Goal: Information Seeking & Learning: Find specific fact

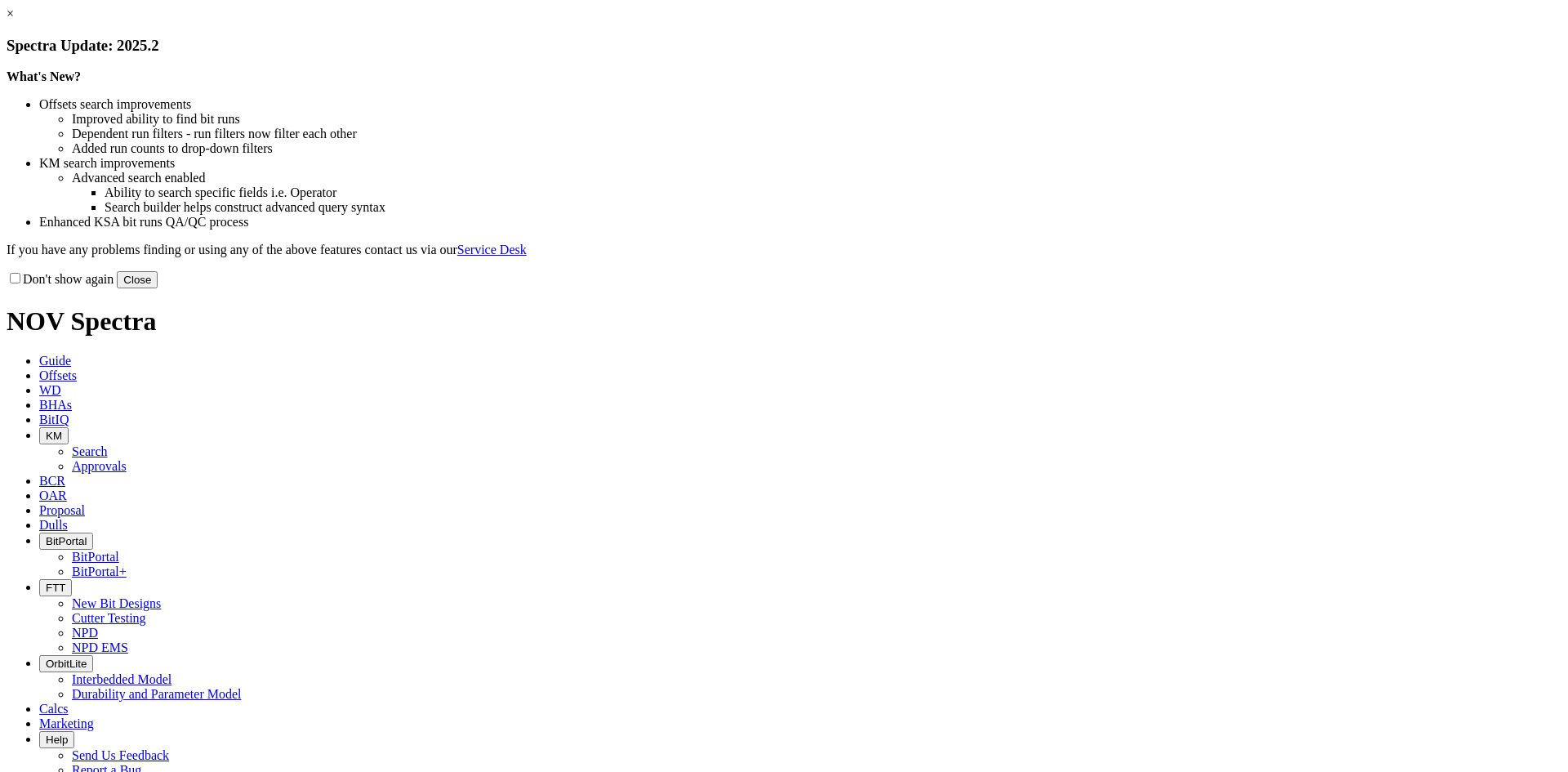
drag, startPoint x: 1106, startPoint y: 446, endPoint x: 1061, endPoint y: 394, distance: 68.8
click at [157, 289] on button "Close" at bounding box center [137, 280] width 41 height 17
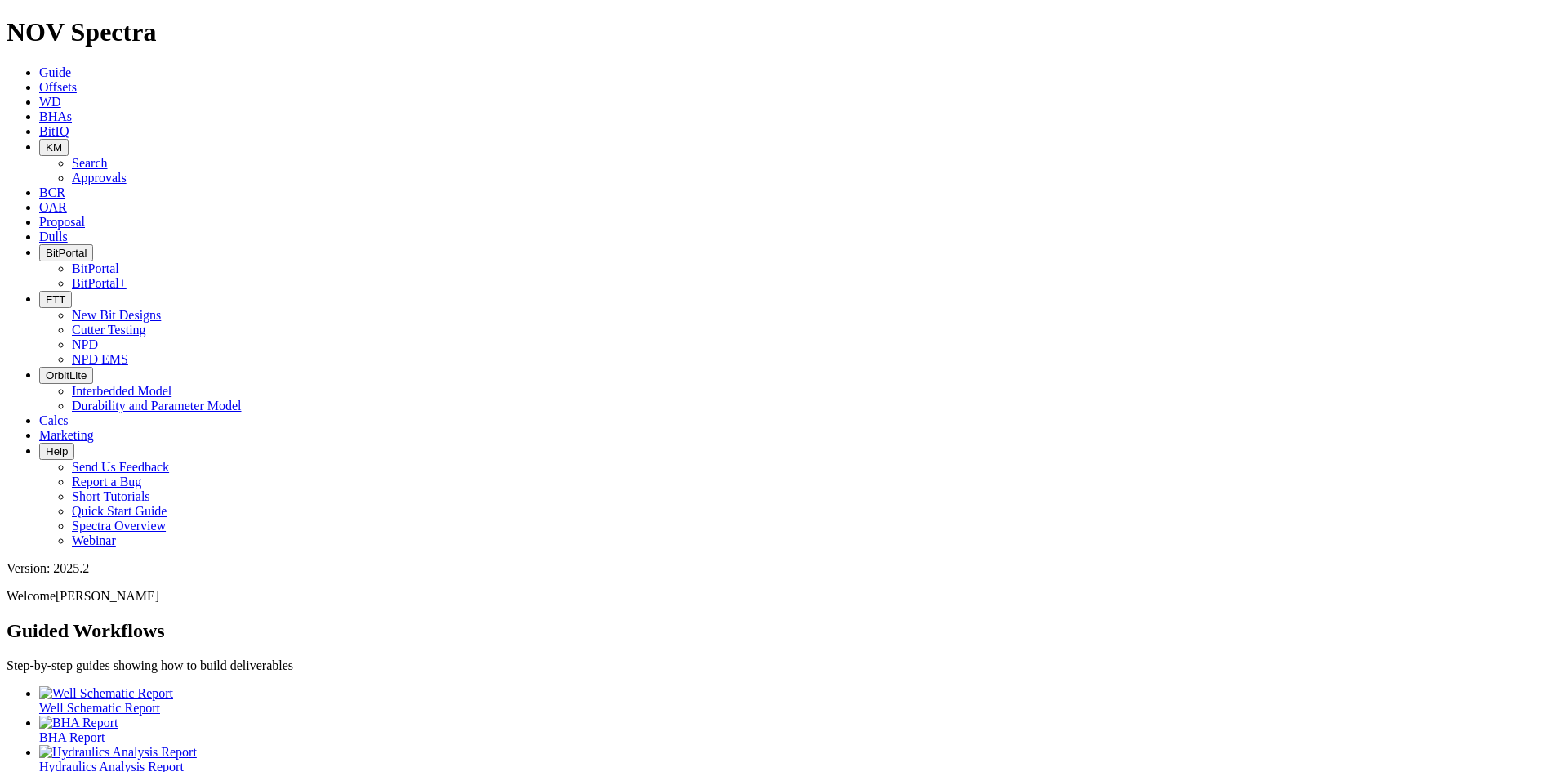
click at [69, 139] on button "KM" at bounding box center [54, 148] width 30 height 17
click at [108, 156] on link "Search" at bounding box center [89, 163] width 36 height 14
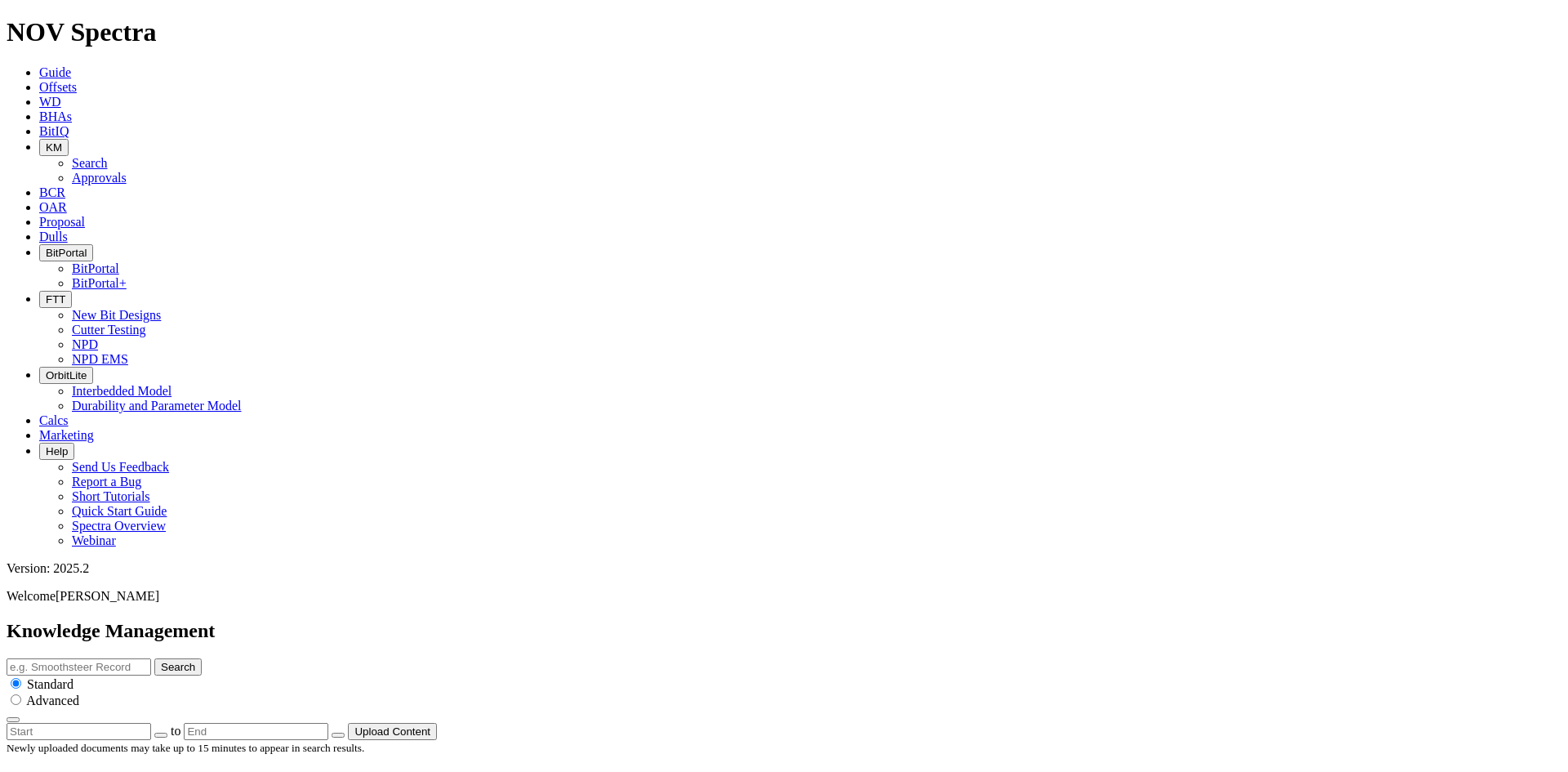
click at [437, 723] on button "Upload Content" at bounding box center [392, 732] width 89 height 17
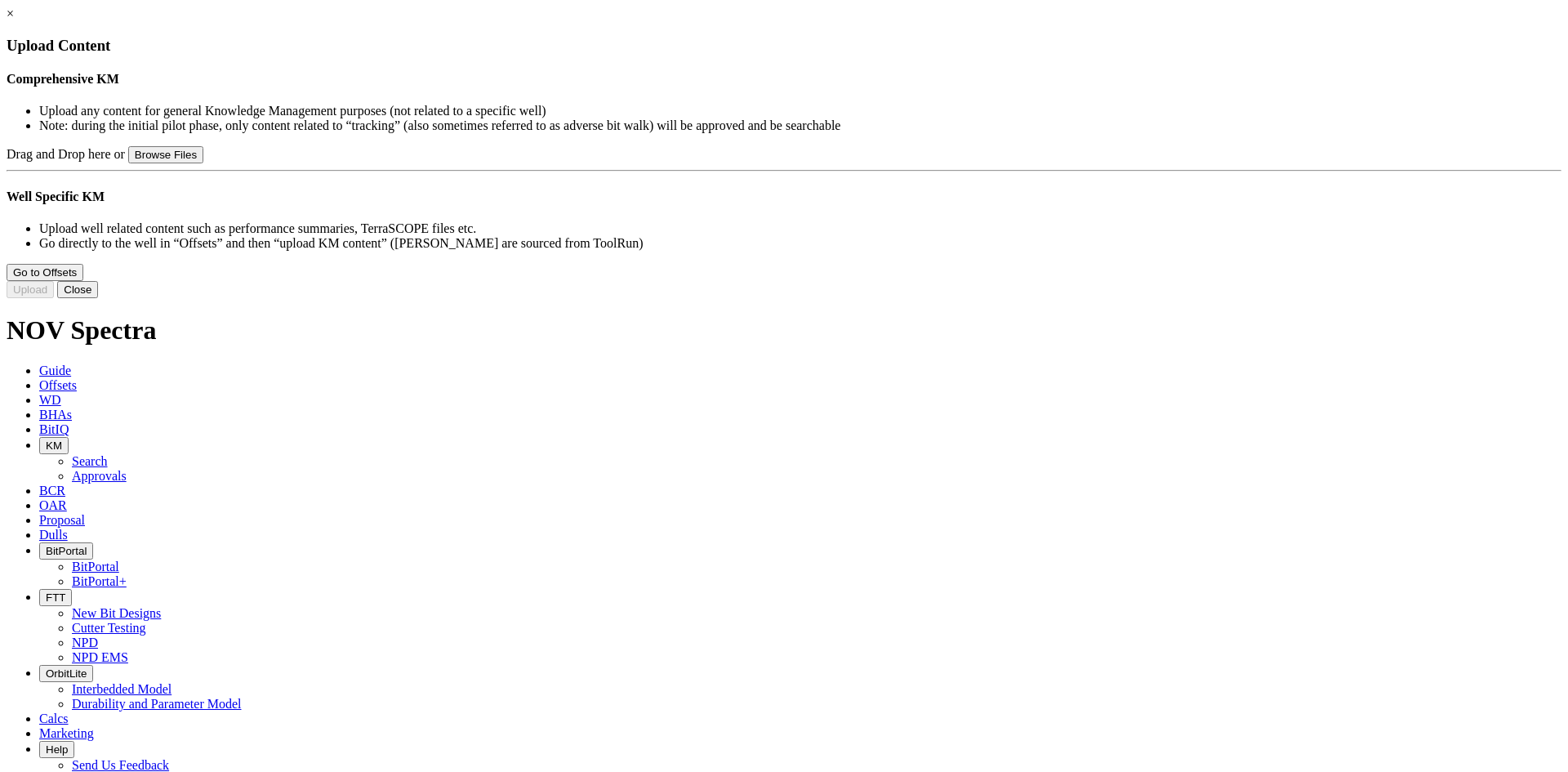
type input "Polaris Gauge Flyer.pptx"
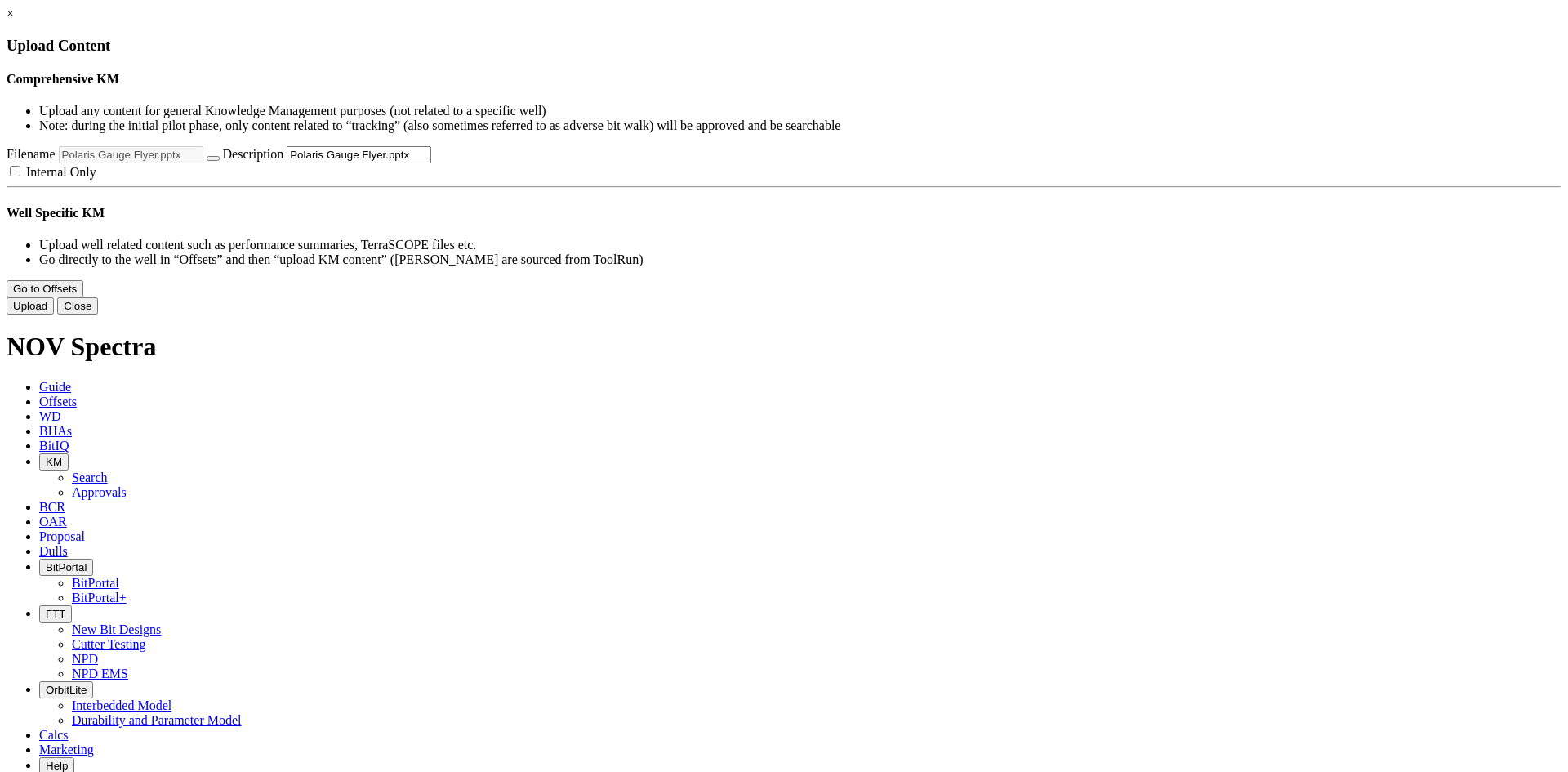
click at [54, 315] on button "Upload" at bounding box center [30, 306] width 47 height 17
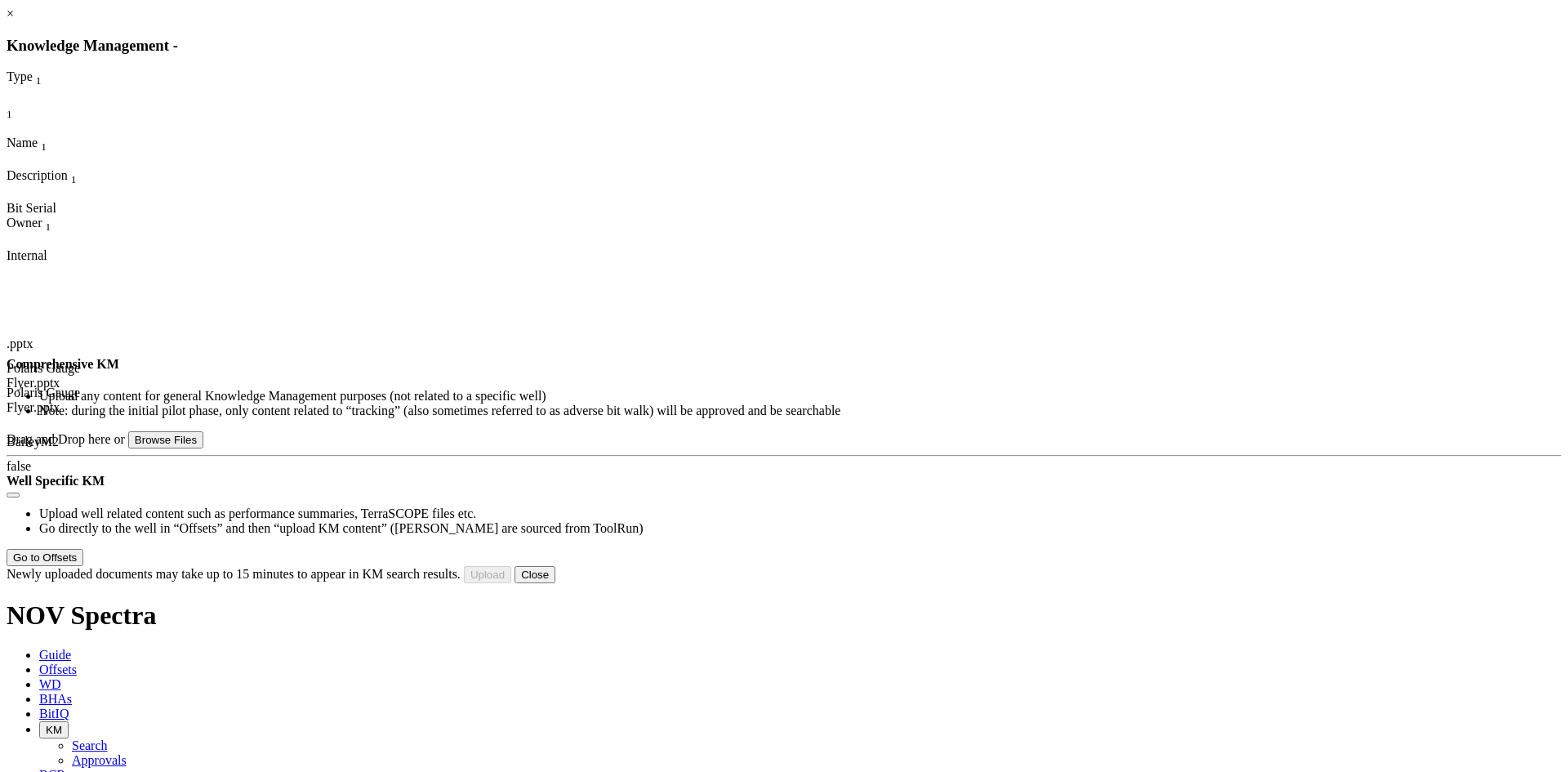
drag, startPoint x: 1068, startPoint y: 766, endPoint x: 1077, endPoint y: 734, distance: 33.2
click at [556, 583] on button "Close" at bounding box center [535, 575] width 41 height 17
drag, startPoint x: 1127, startPoint y: 414, endPoint x: 1148, endPoint y: 382, distance: 38.3
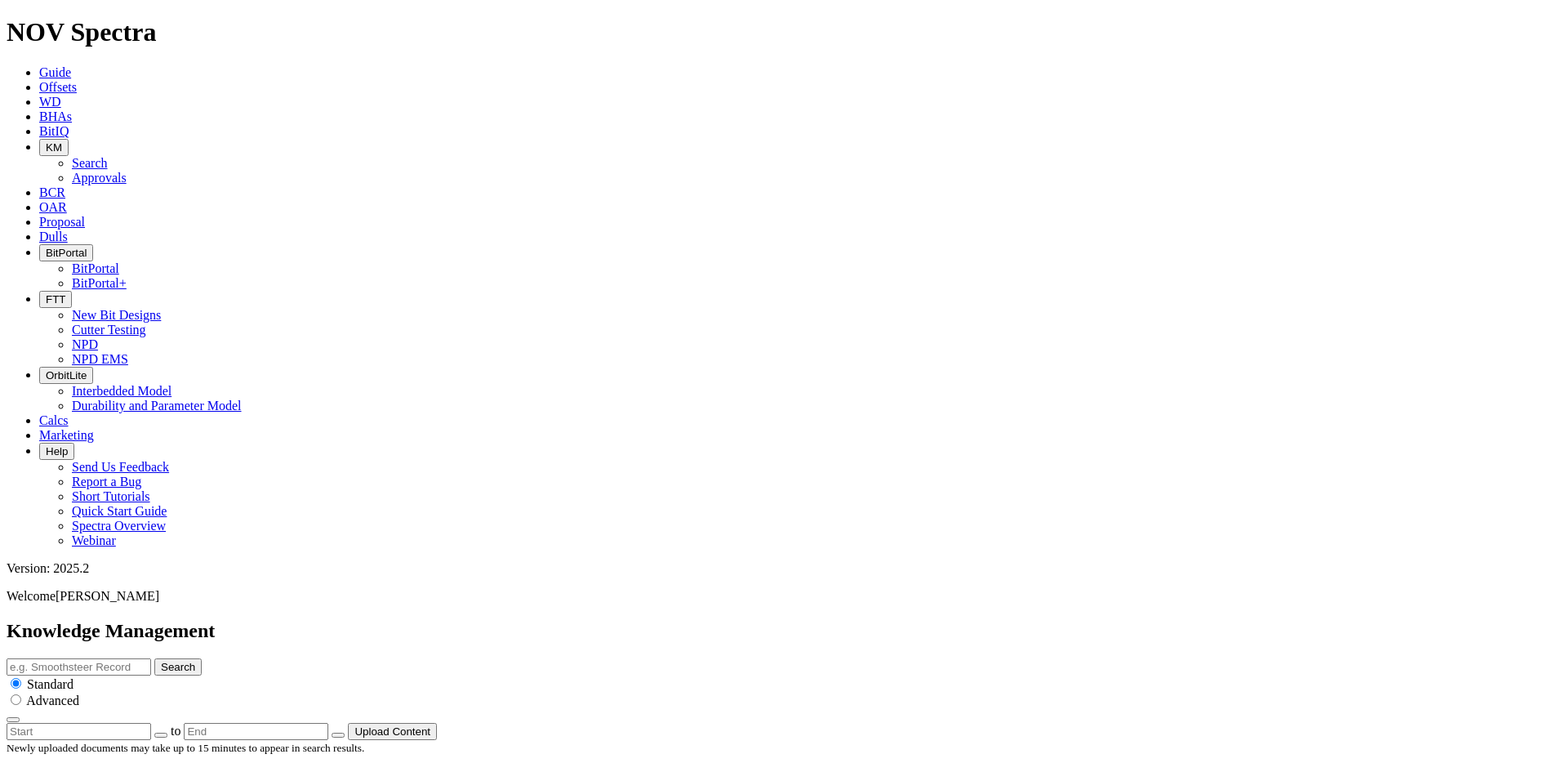
click at [151, 658] on input "text" at bounding box center [78, 667] width 144 height 17
click at [437, 723] on button "Upload Content" at bounding box center [392, 732] width 89 height 17
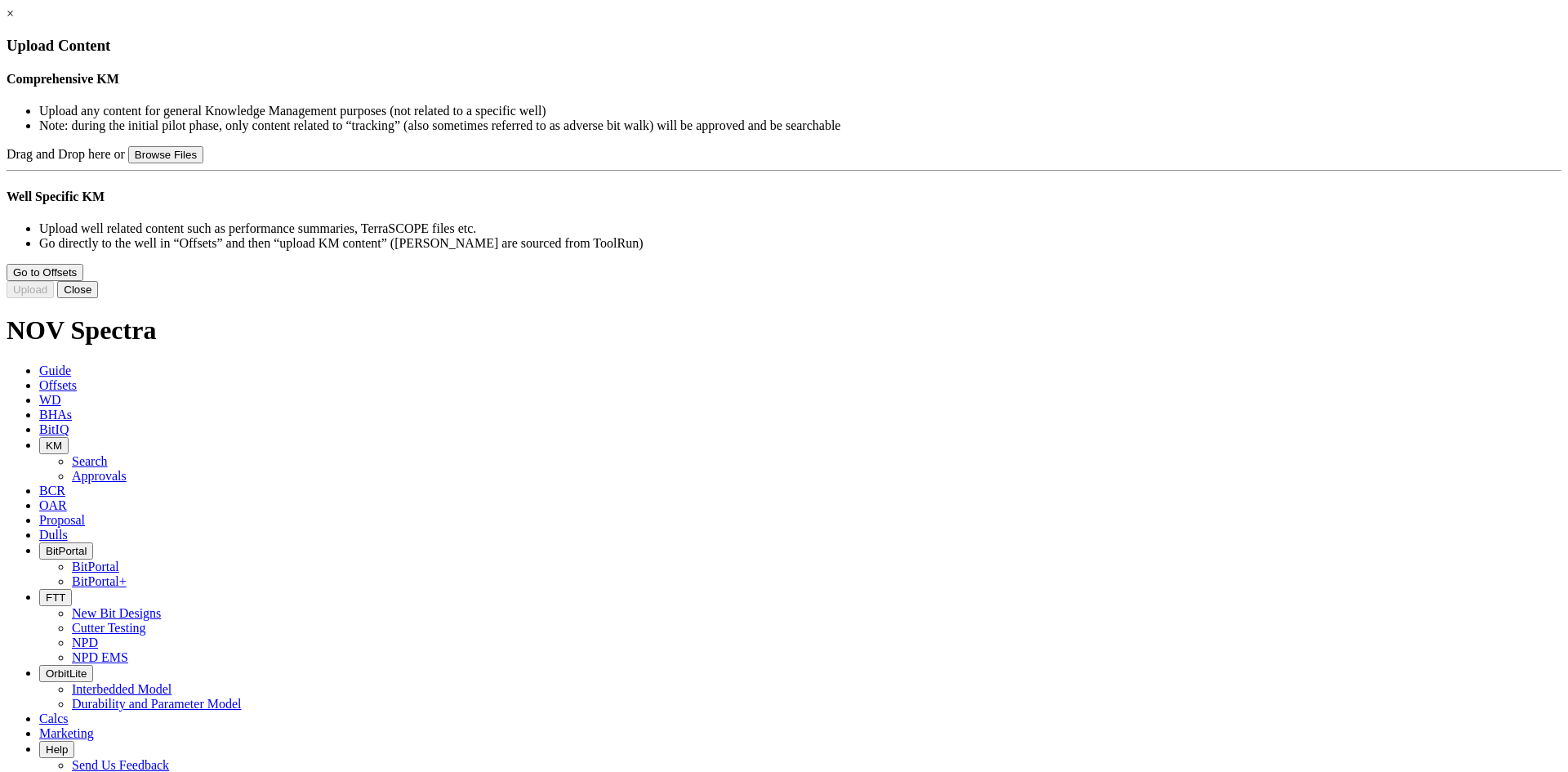
click at [98, 298] on button "Close" at bounding box center [77, 290] width 41 height 17
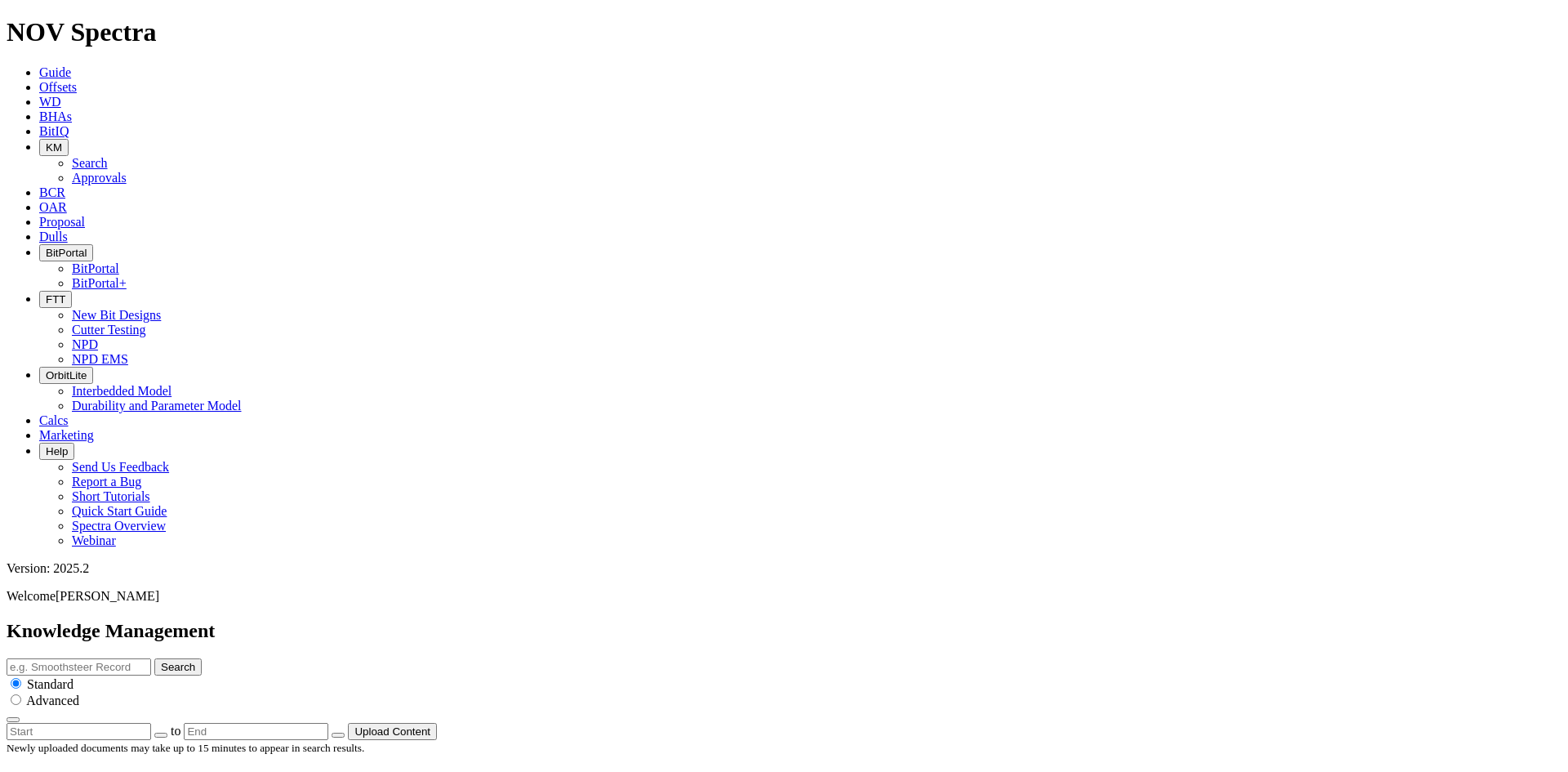
click at [69, 139] on button "KM" at bounding box center [54, 148] width 30 height 17
click at [127, 170] on link "Approvals" at bounding box center [99, 177] width 55 height 14
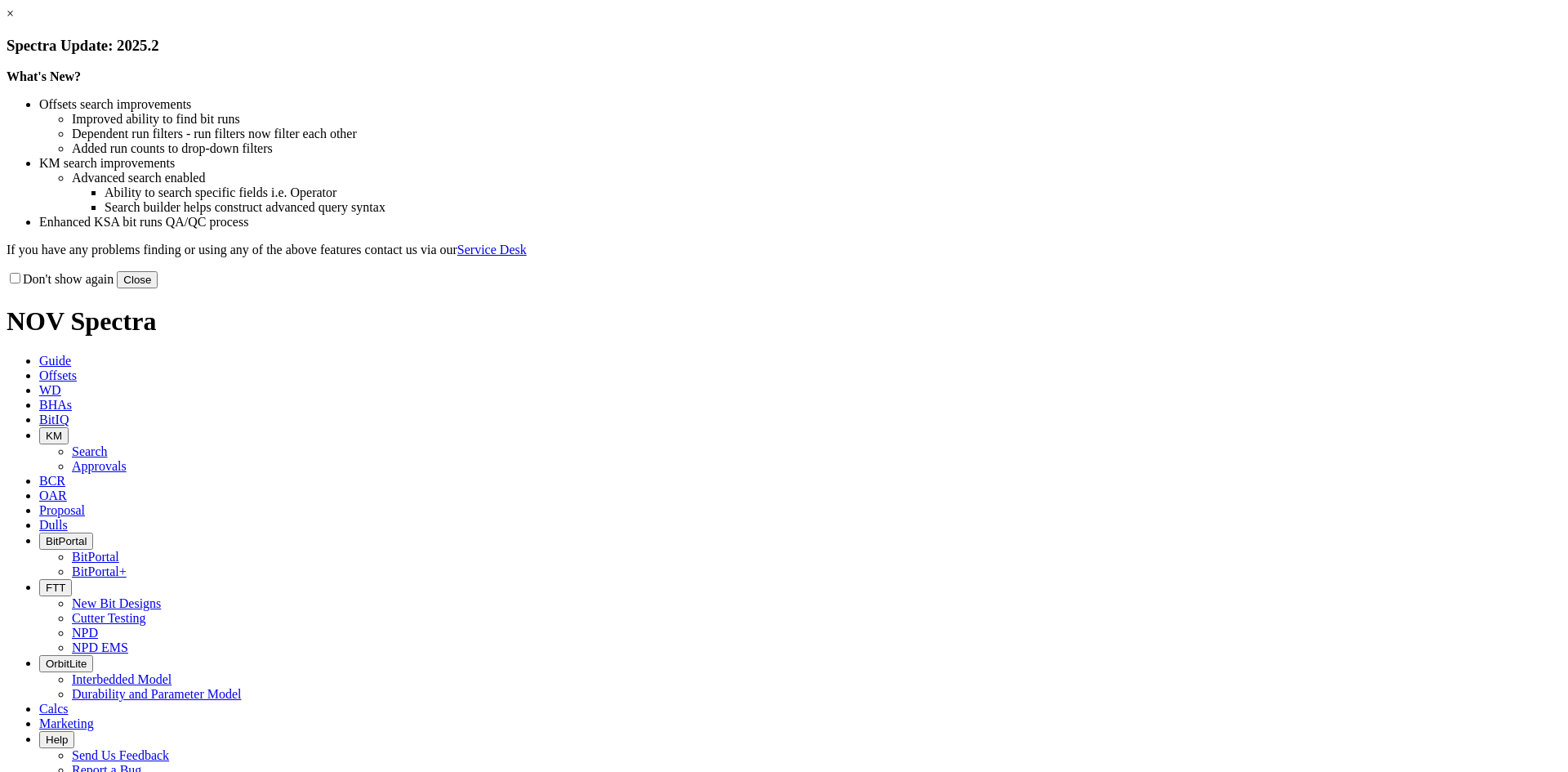
drag, startPoint x: 1090, startPoint y: 442, endPoint x: 1093, endPoint y: 427, distance: 15.3
click at [157, 289] on button "Close" at bounding box center [137, 280] width 41 height 17
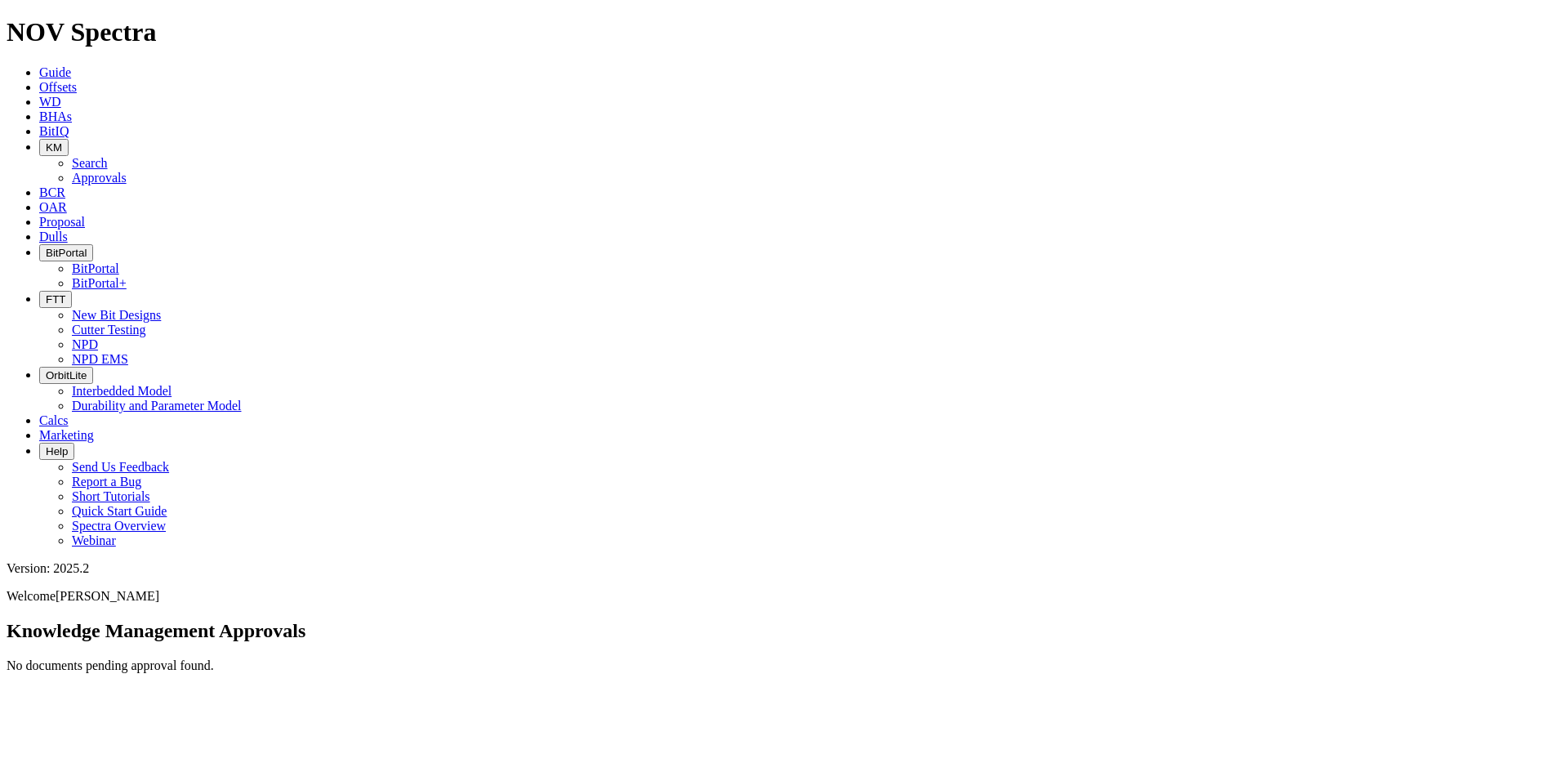
click at [69, 139] on button "KM" at bounding box center [54, 148] width 30 height 17
click at [108, 156] on link "Search" at bounding box center [89, 163] width 36 height 14
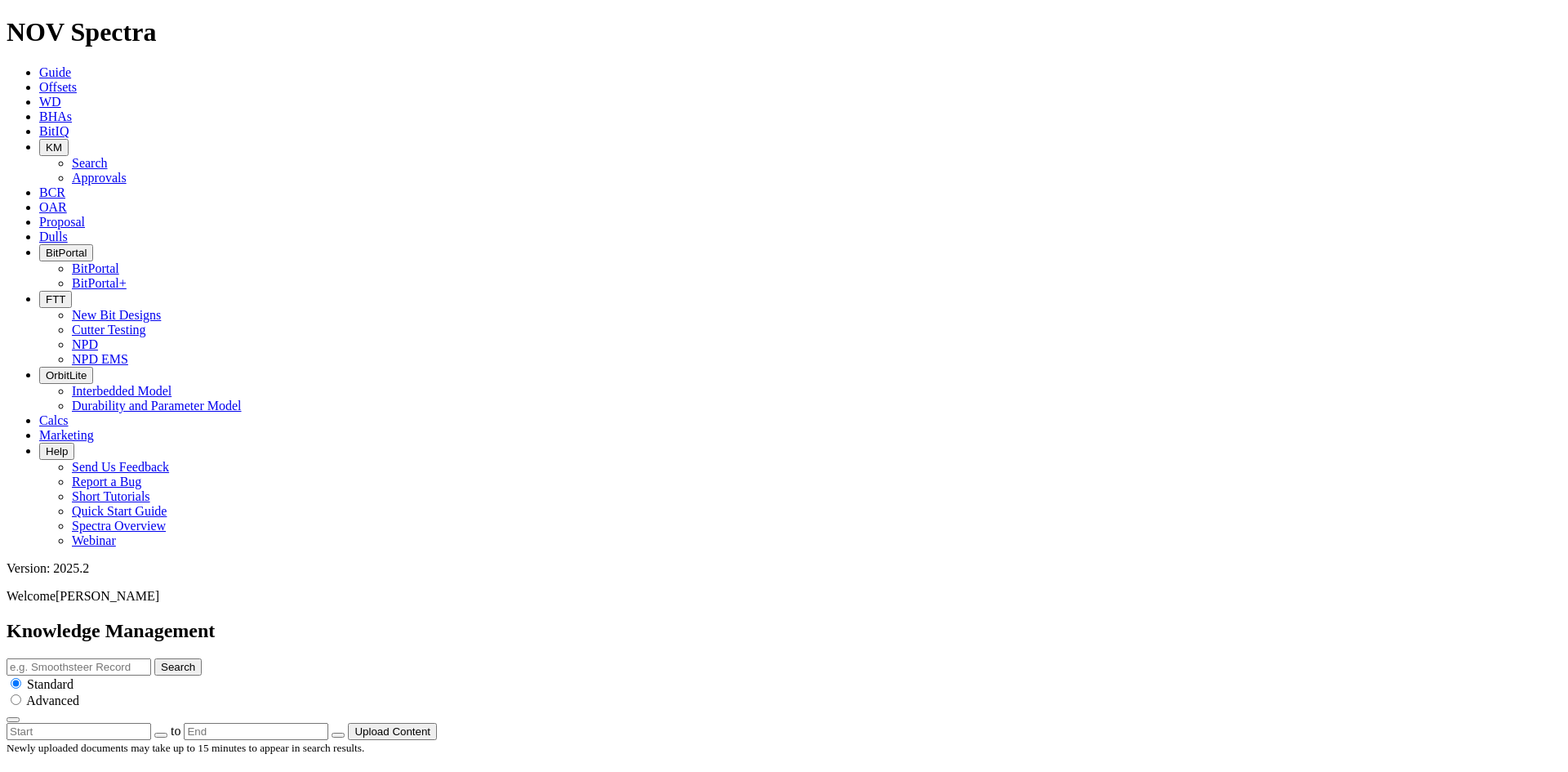
click at [151, 658] on input "text" at bounding box center [78, 667] width 144 height 17
type input "Evolve external"
click at [155, 658] on button "Search" at bounding box center [178, 667] width 47 height 17
drag, startPoint x: 803, startPoint y: 88, endPoint x: 630, endPoint y: 91, distance: 173.0
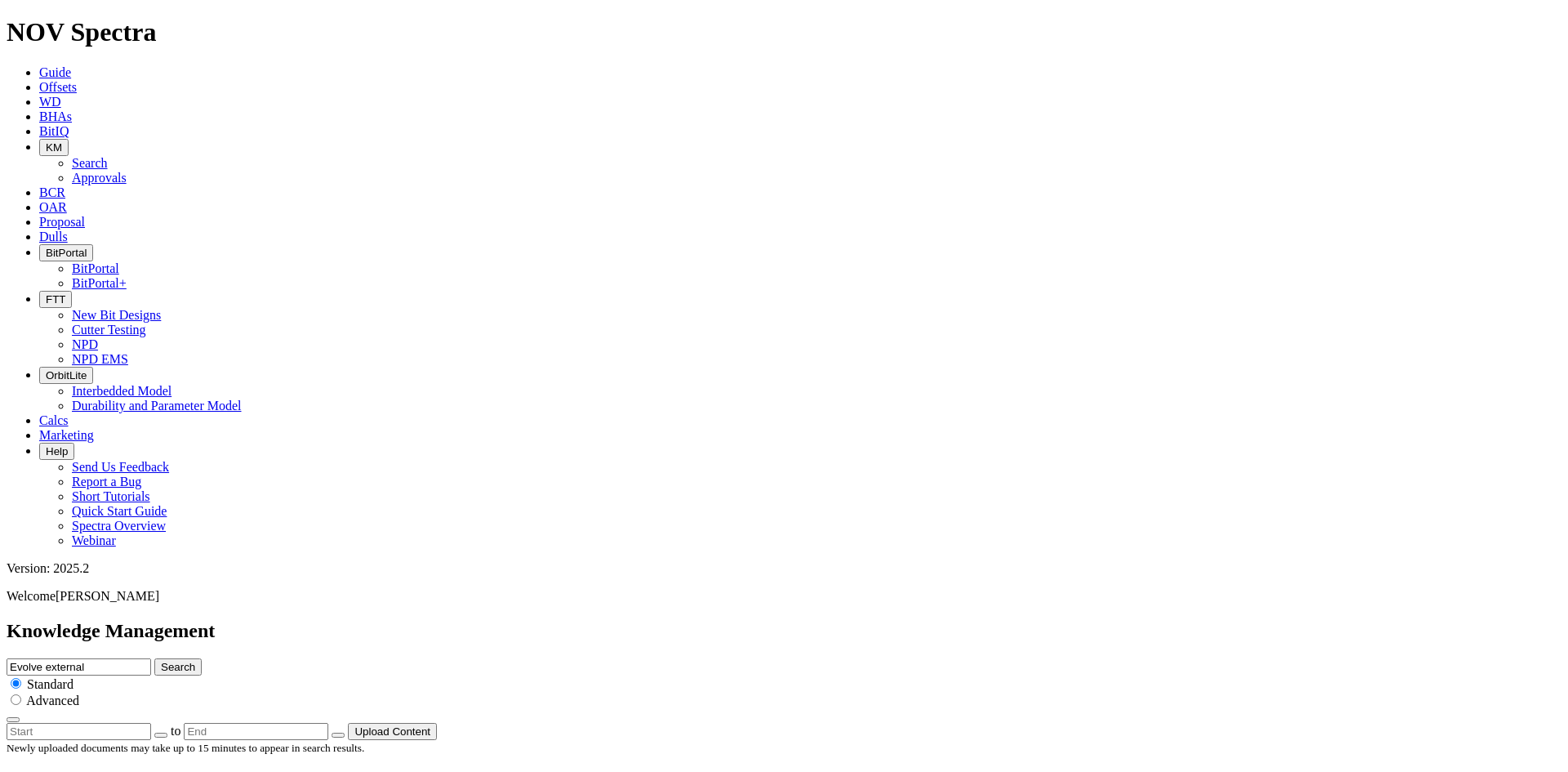
click at [631, 620] on div "Knowledge Management Evolve external Search Standard Advanced to Upload Content" at bounding box center [783, 679] width 1555 height 120
type input "Polaris"
click at [155, 658] on button "Search" at bounding box center [178, 667] width 47 height 17
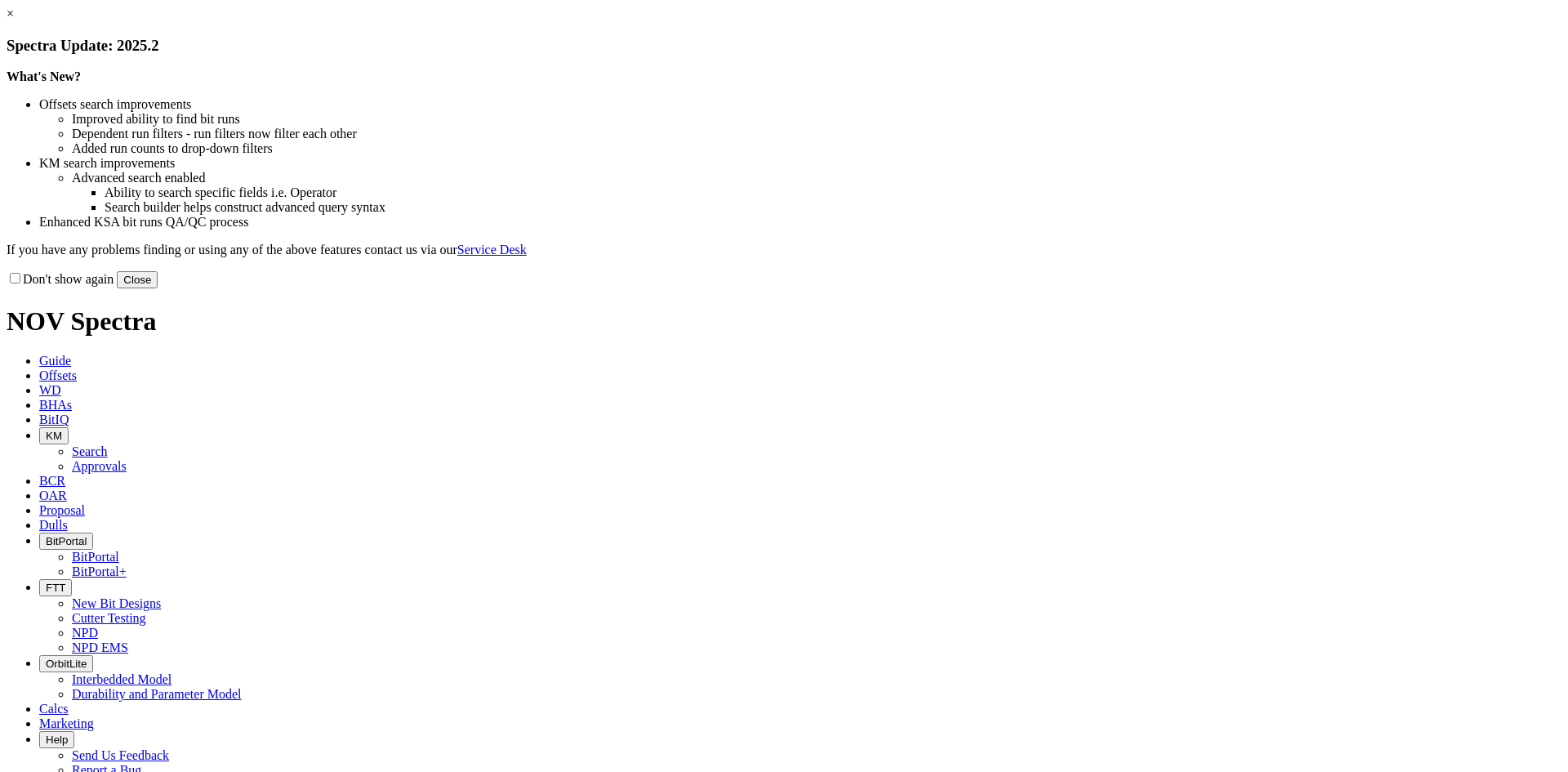
drag, startPoint x: 1113, startPoint y: 445, endPoint x: 1109, endPoint y: 432, distance: 13.6
click at [1109, 289] on div "Don't show again Close" at bounding box center [783, 279] width 1555 height 18
